Goal: Information Seeking & Learning: Learn about a topic

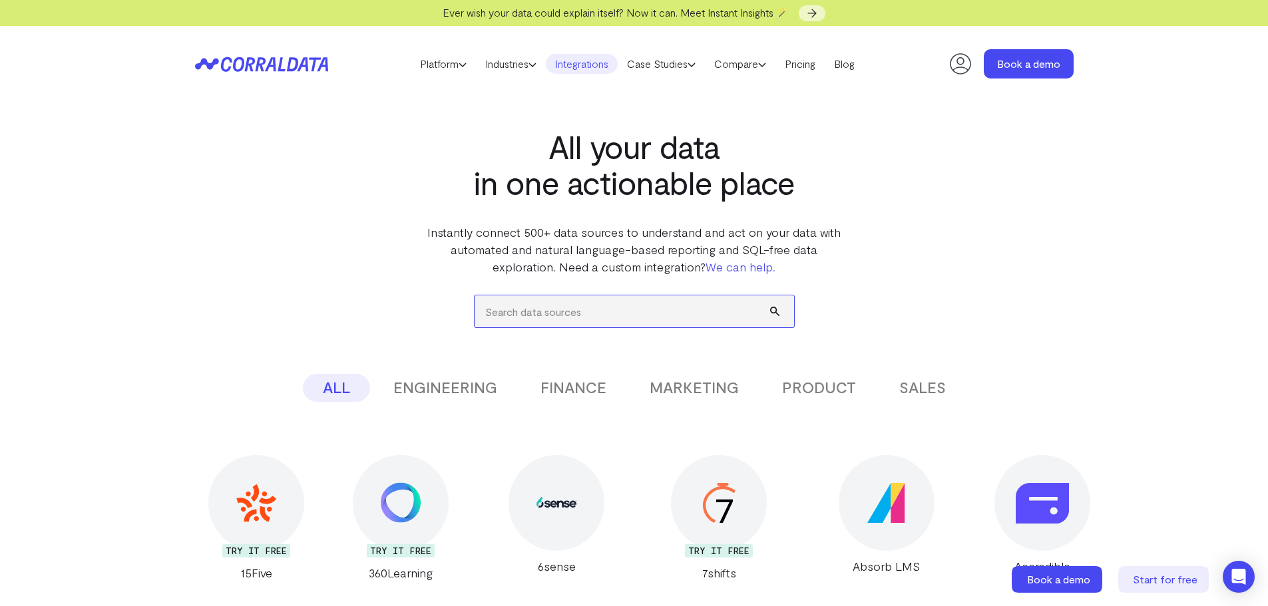
click at [535, 310] on input "search" at bounding box center [633, 311] width 319 height 32
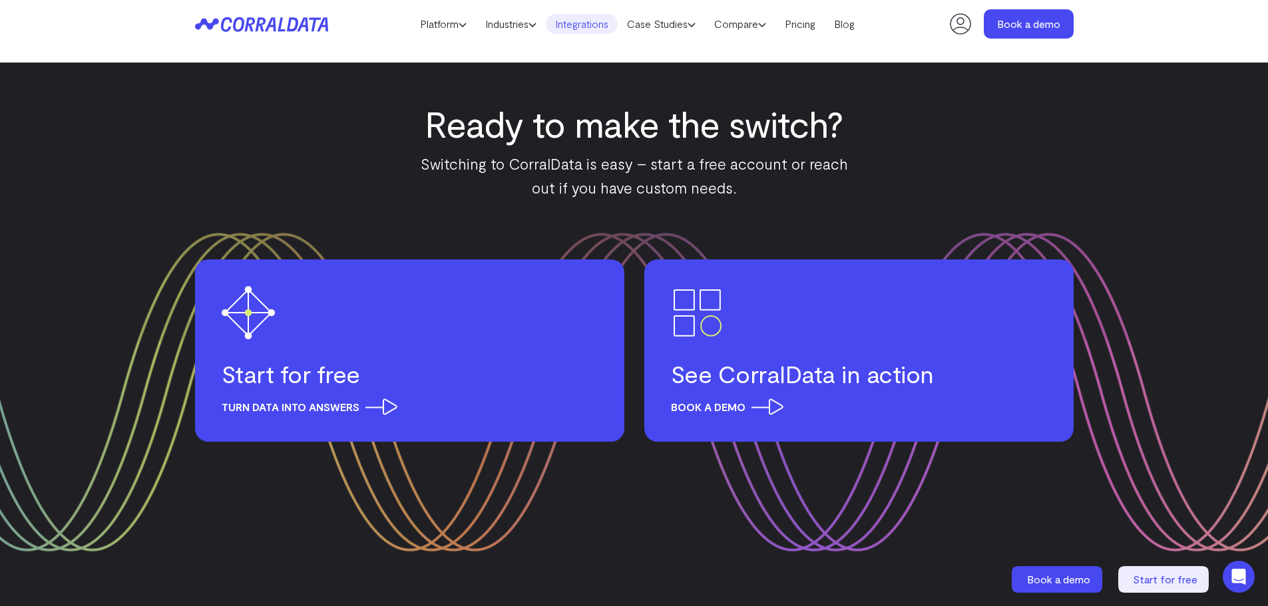
scroll to position [1441, 0]
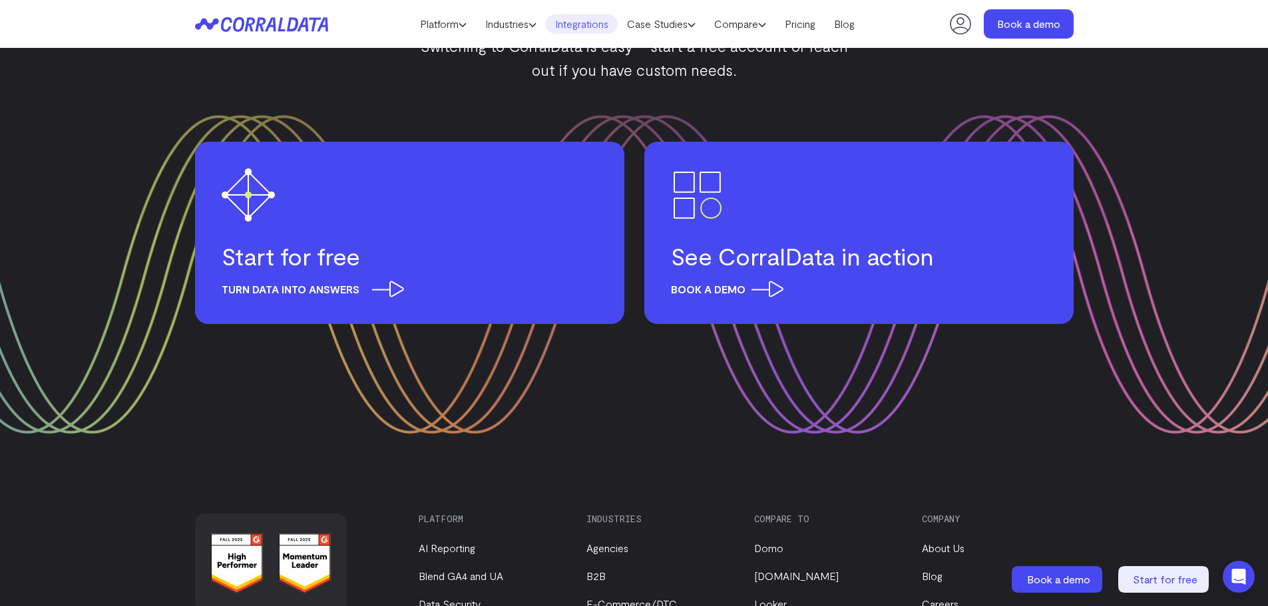
type input "google"
click at [416, 289] on div "Turn data into answers" at bounding box center [410, 289] width 376 height 17
